Goal: Check status: Check status

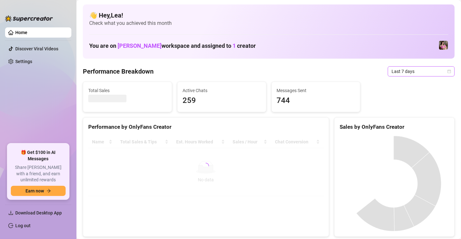
click at [444, 74] on span "Last 7 days" at bounding box center [421, 72] width 59 height 10
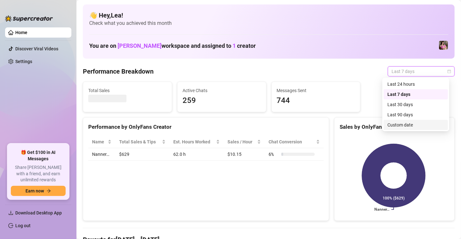
click at [410, 125] on div "Custom date" at bounding box center [415, 124] width 57 height 7
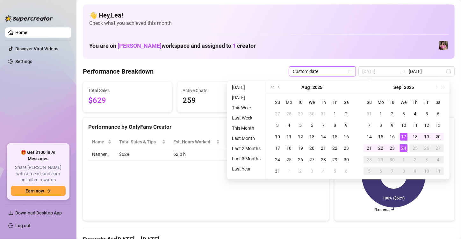
type input "[DATE]"
click at [403, 147] on div "24" at bounding box center [404, 148] width 8 height 8
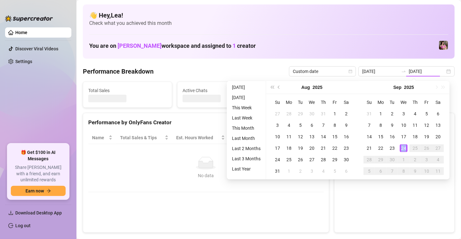
type input "[DATE]"
